Goal: Navigation & Orientation: Find specific page/section

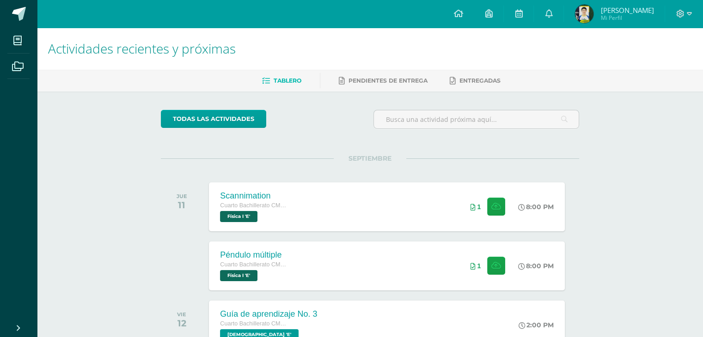
click at [55, 12] on div "Configuración Cerrar sesión Horacio Javier Mi Perfil Avisos 0 avisos sin leer A…" at bounding box center [370, 14] width 666 height 28
click at [308, 205] on div "Scannimation Cuarto Bachillerato CMP Bachillerato en CCLL con Orientación en Co…" at bounding box center [386, 206] width 359 height 49
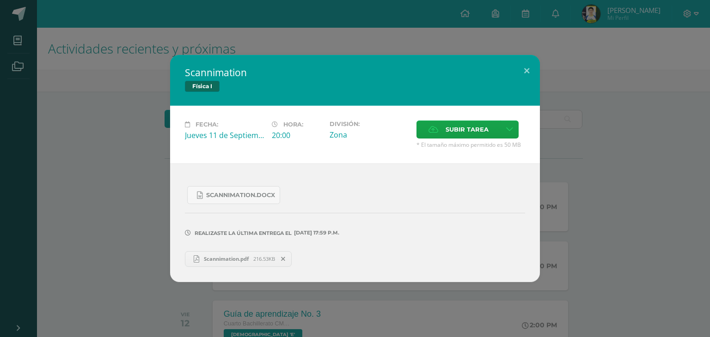
click at [615, 170] on div "Scannimation Física I Fecha: Jueves 11 de Septiembre Hora: 20:00 División: Zona…" at bounding box center [355, 168] width 702 height 227
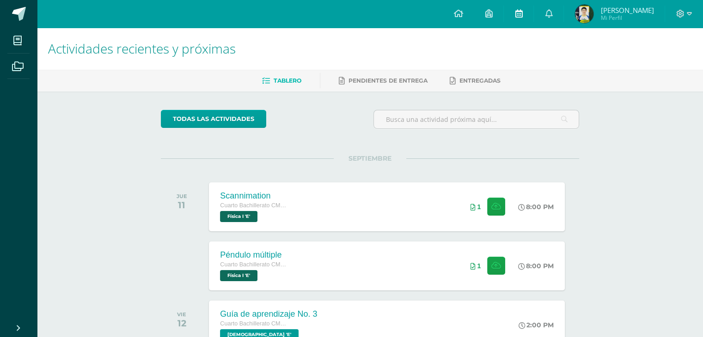
click at [522, 10] on icon at bounding box center [518, 13] width 7 height 8
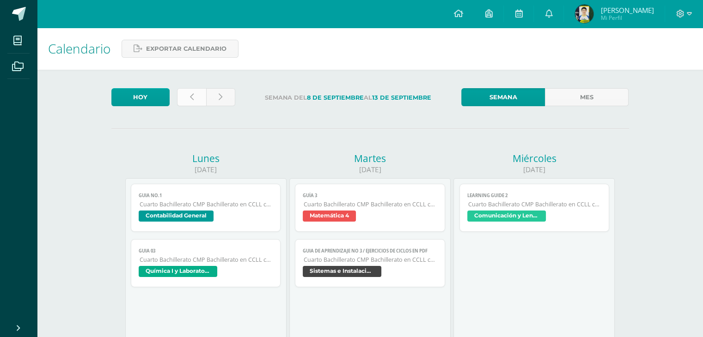
click at [191, 94] on icon at bounding box center [192, 97] width 4 height 8
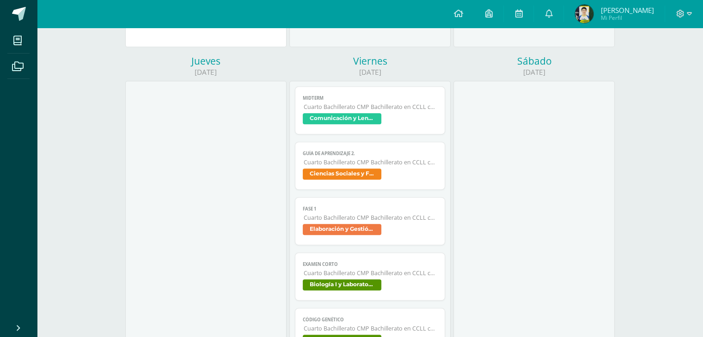
scroll to position [647, 0]
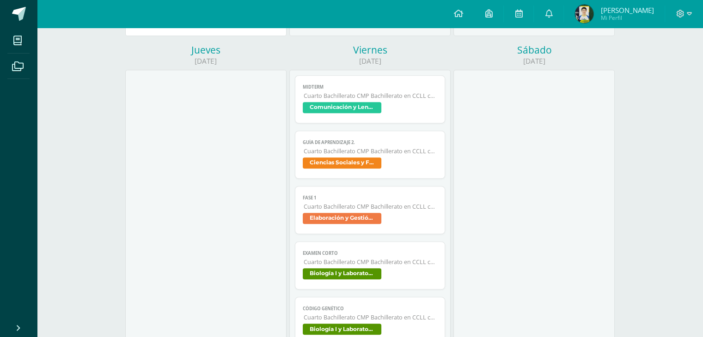
click at [349, 149] on span "Cuarto Bachillerato CMP Bachillerato en CCLL con Orientación en Computación" at bounding box center [371, 151] width 134 height 8
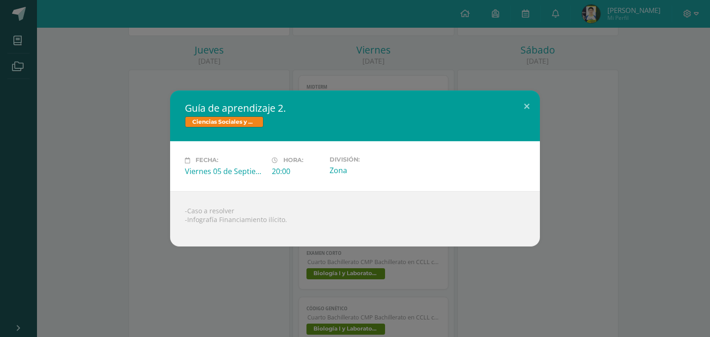
click at [140, 166] on div "Guía de aprendizaje 2. Ciencias Sociales y Formación Ciudadana 4 Fecha: Viernes…" at bounding box center [355, 169] width 702 height 156
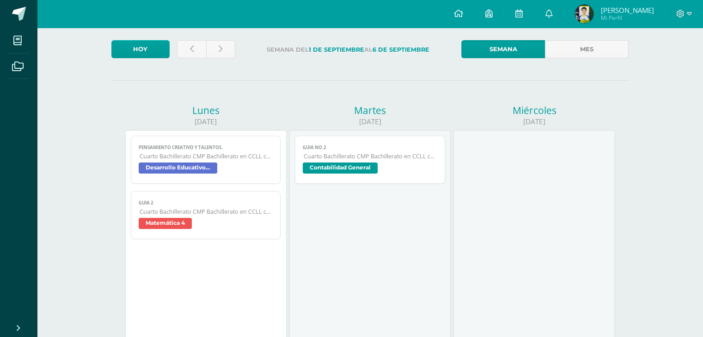
scroll to position [0, 0]
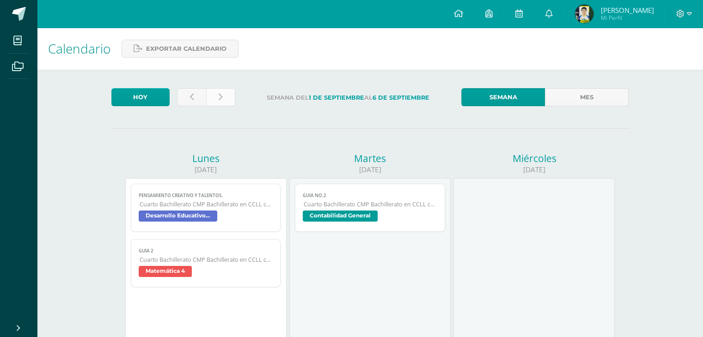
click at [228, 97] on link at bounding box center [220, 97] width 29 height 18
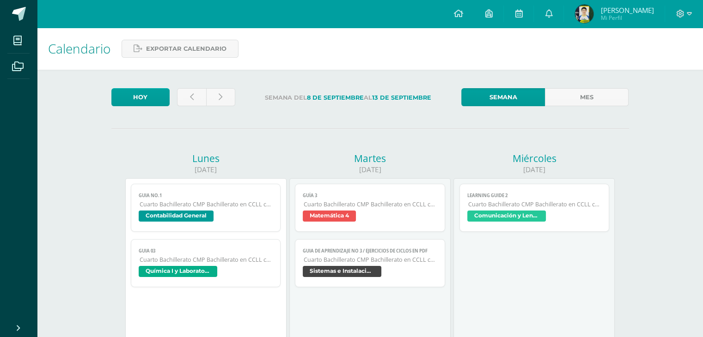
click at [230, 108] on div at bounding box center [206, 99] width 66 height 22
click at [227, 97] on link at bounding box center [220, 97] width 29 height 18
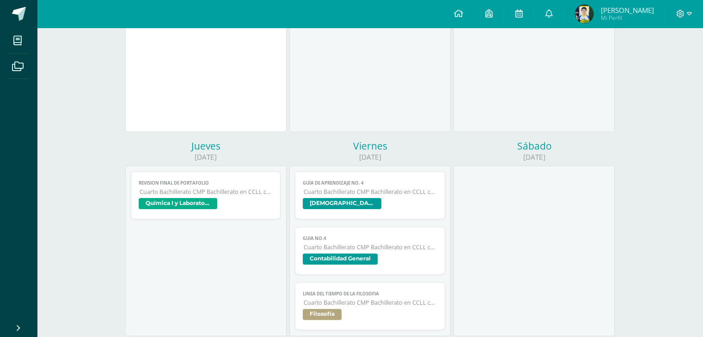
scroll to position [92, 0]
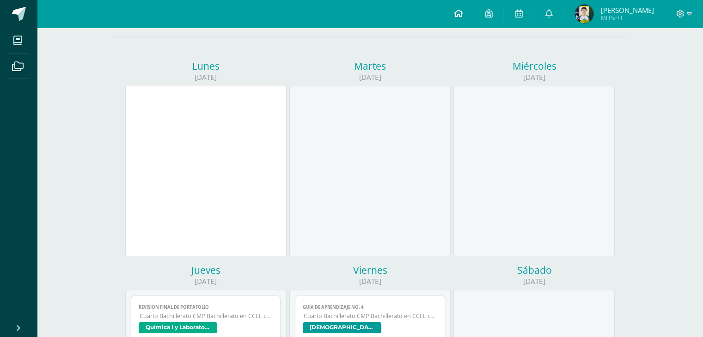
click at [462, 13] on icon at bounding box center [457, 13] width 9 height 8
